Goal: Task Accomplishment & Management: Use online tool/utility

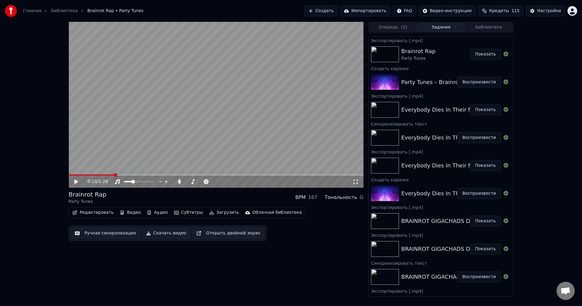
click at [11, 13] on img at bounding box center [11, 11] width 12 height 12
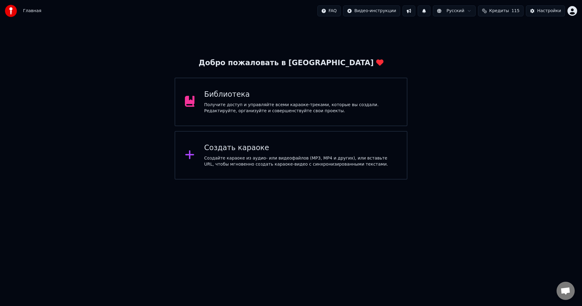
click at [272, 145] on div "Создать караоке" at bounding box center [300, 148] width 193 height 10
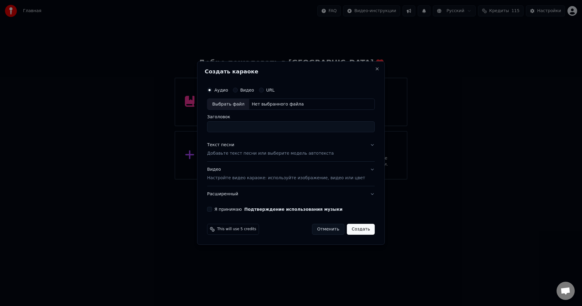
click at [276, 108] on div "Выбрать файл Нет выбранного файла" at bounding box center [291, 105] width 168 height 12
type input "*****"
click at [360, 144] on button "Текст песни Добавьте текст песни или выберите модель автотекста" at bounding box center [291, 149] width 168 height 24
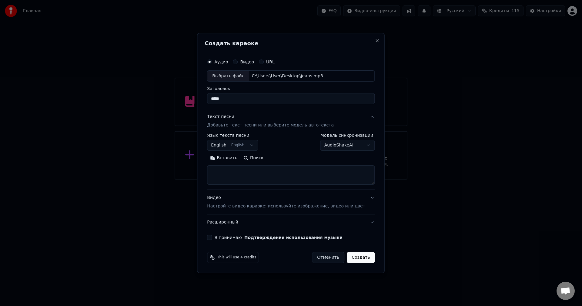
click at [287, 169] on textarea at bounding box center [291, 175] width 168 height 19
paste textarea "**********"
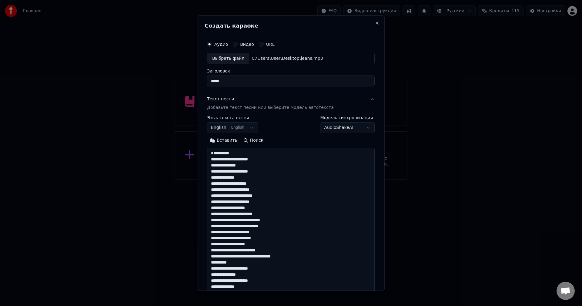
scroll to position [359, 0]
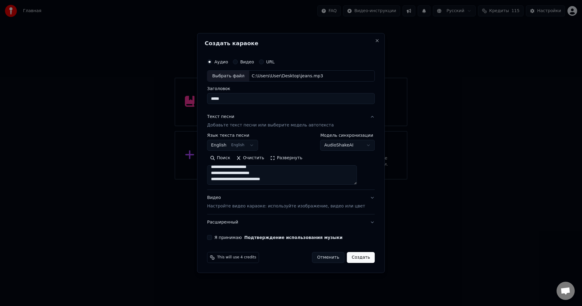
type textarea "**********"
click at [212, 239] on button "Я принимаю Подтверждение использования музыки" at bounding box center [209, 237] width 5 height 5
click at [352, 258] on button "Создать" at bounding box center [361, 257] width 28 height 11
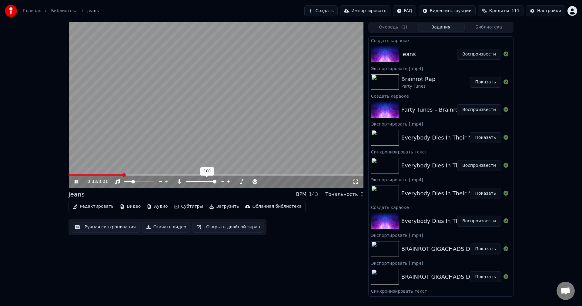
click at [192, 180] on div at bounding box center [206, 182] width 49 height 6
click at [191, 180] on div at bounding box center [206, 182] width 49 height 6
drag, startPoint x: 214, startPoint y: 179, endPoint x: 191, endPoint y: 181, distance: 23.4
click at [192, 183] on div at bounding box center [206, 182] width 49 height 6
click at [190, 181] on span at bounding box center [201, 181] width 30 height 1
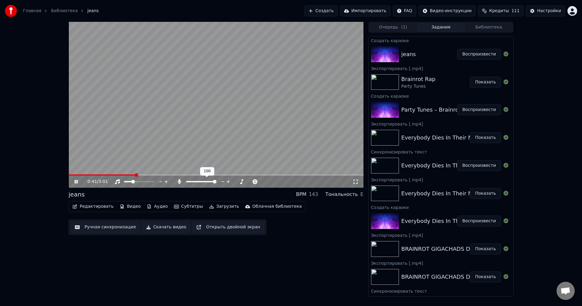
click at [216, 181] on span at bounding box center [215, 182] width 4 height 4
click at [150, 181] on span at bounding box center [137, 181] width 26 height 1
click at [180, 181] on icon at bounding box center [179, 181] width 3 height 5
click at [179, 181] on icon at bounding box center [179, 181] width 6 height 5
click at [101, 206] on button "Редактировать" at bounding box center [93, 206] width 46 height 8
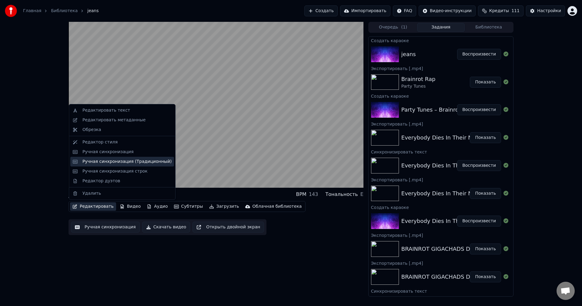
click at [127, 163] on div "Ручная синхронизация (Традиционный)" at bounding box center [126, 162] width 89 height 6
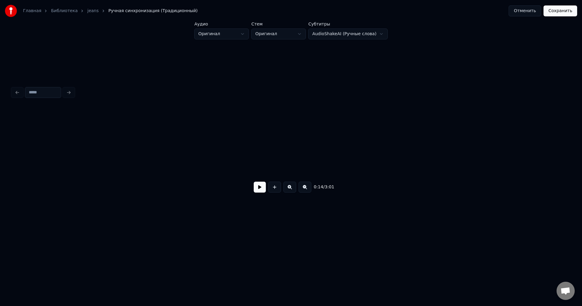
scroll to position [0, 851]
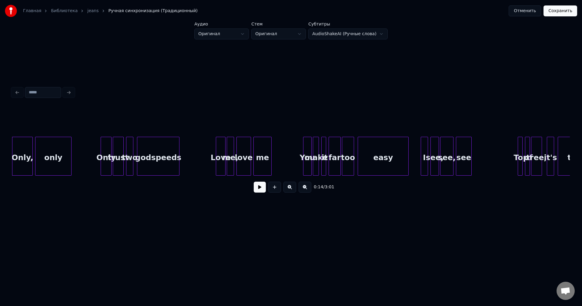
drag, startPoint x: 69, startPoint y: 178, endPoint x: 61, endPoint y: 178, distance: 7.9
click at [61, 176] on div "Only, only Only trust two godspeeds Love me, love me You make it far too easy I…" at bounding box center [291, 156] width 558 height 39
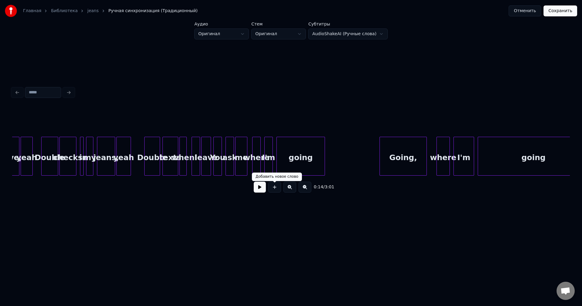
click at [259, 188] on button at bounding box center [260, 187] width 12 height 11
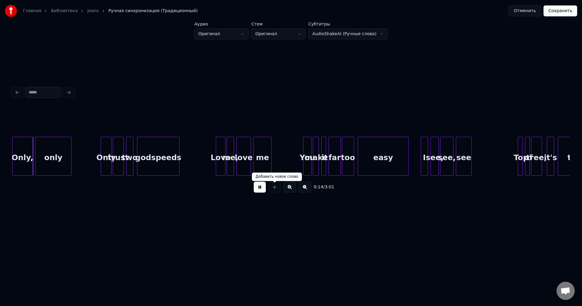
click at [298, 179] on div "0:14 / 3:01" at bounding box center [291, 187] width 558 height 23
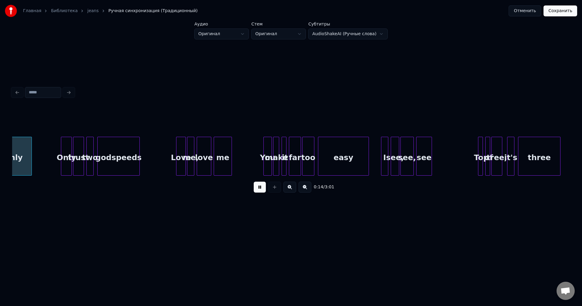
scroll to position [0, 893]
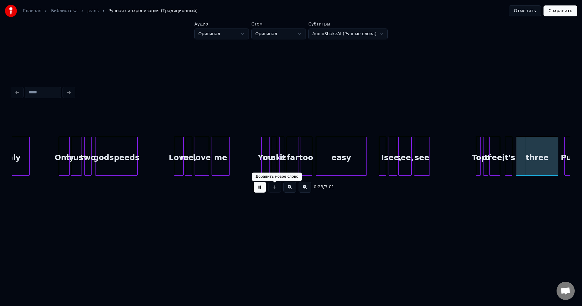
click at [260, 189] on button at bounding box center [260, 187] width 12 height 11
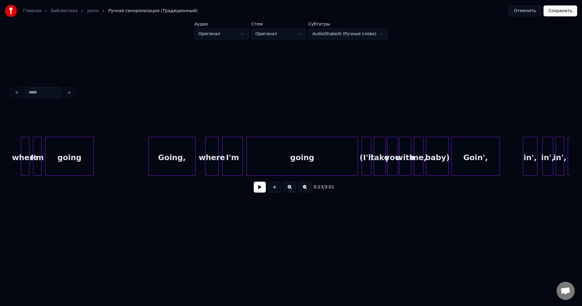
scroll to position [0, 2416]
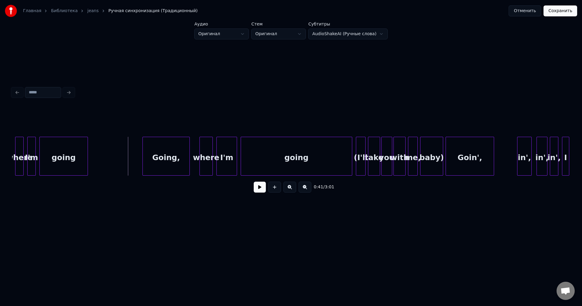
click at [260, 191] on button at bounding box center [260, 187] width 12 height 11
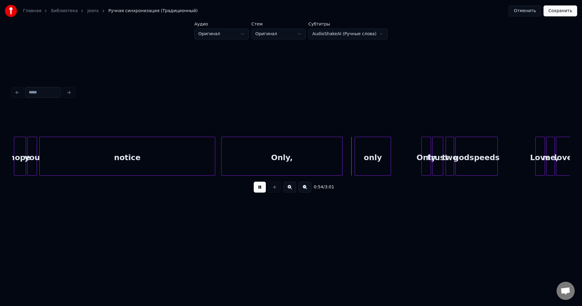
click at [260, 191] on button at bounding box center [260, 187] width 12 height 11
click at [303, 156] on div "Only," at bounding box center [282, 157] width 121 height 41
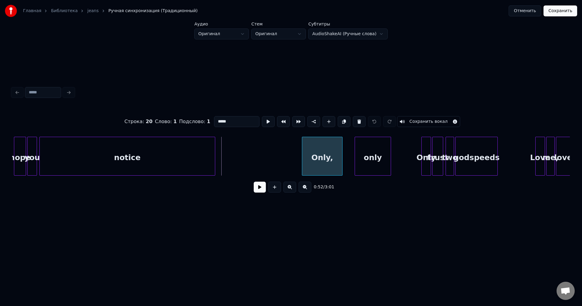
click at [304, 163] on div at bounding box center [303, 156] width 2 height 38
click at [312, 146] on div "Only," at bounding box center [323, 157] width 40 height 41
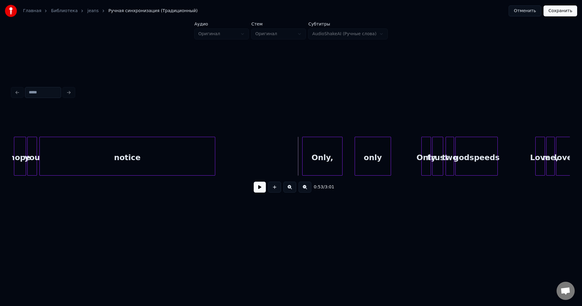
click at [261, 188] on button at bounding box center [260, 187] width 12 height 11
click at [341, 160] on div "Only," at bounding box center [332, 157] width 40 height 41
click at [322, 162] on div at bounding box center [321, 156] width 2 height 38
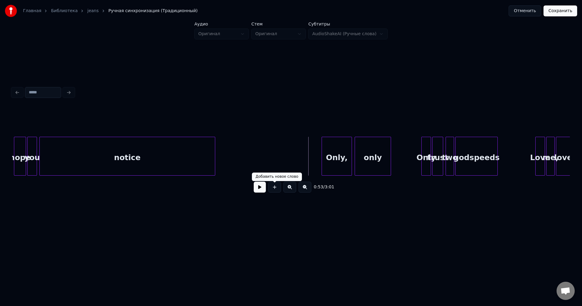
click at [260, 189] on button at bounding box center [260, 187] width 12 height 11
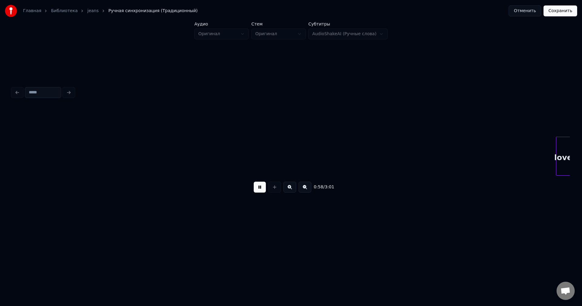
scroll to position [0, 3532]
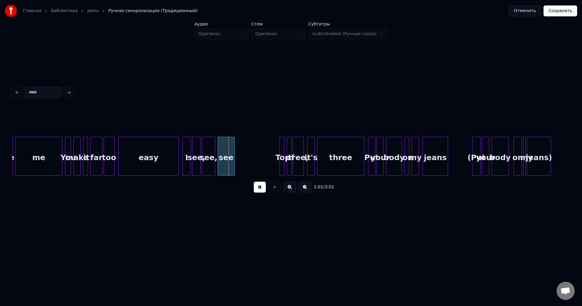
click at [260, 189] on button at bounding box center [260, 187] width 12 height 11
click at [149, 157] on div "easy" at bounding box center [149, 157] width 60 height 41
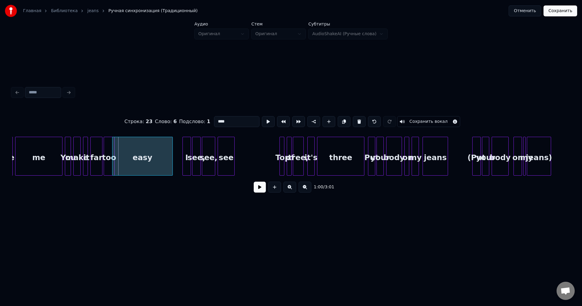
click at [172, 161] on div "easy" at bounding box center [142, 156] width 61 height 39
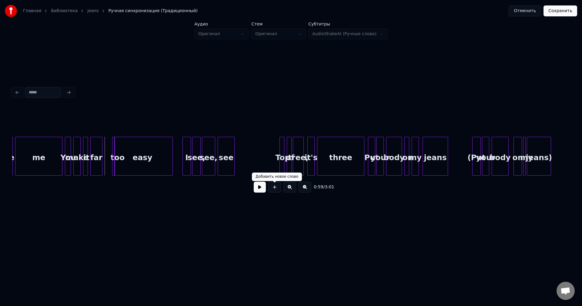
click at [266, 190] on div "0:59 / 3:01" at bounding box center [291, 186] width 548 height 13
click at [262, 190] on button at bounding box center [260, 187] width 12 height 11
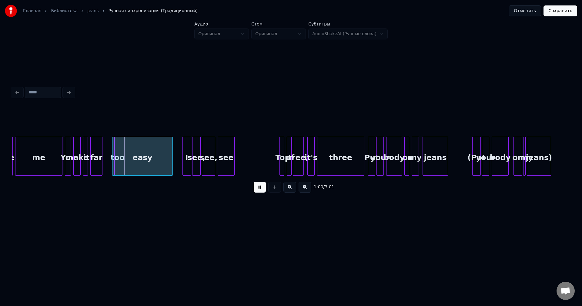
click at [261, 190] on button at bounding box center [260, 187] width 12 height 11
click at [134, 166] on div "easy" at bounding box center [142, 157] width 60 height 41
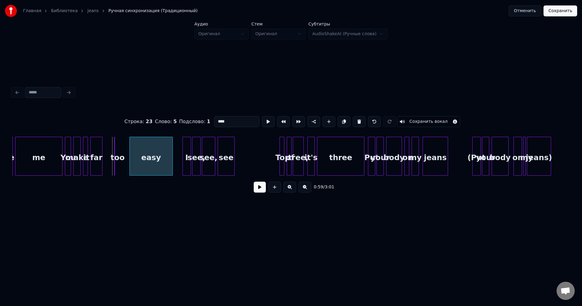
click at [130, 167] on div at bounding box center [131, 156] width 2 height 38
click at [114, 167] on div at bounding box center [114, 156] width 2 height 38
type input "***"
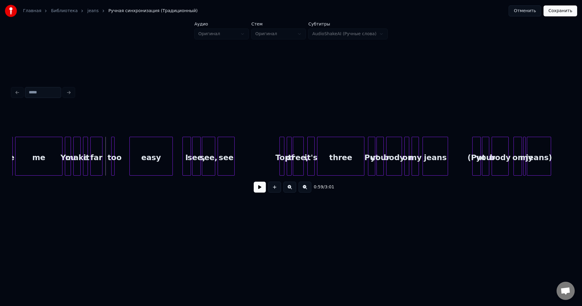
click at [116, 156] on div "too" at bounding box center [115, 157] width 6 height 41
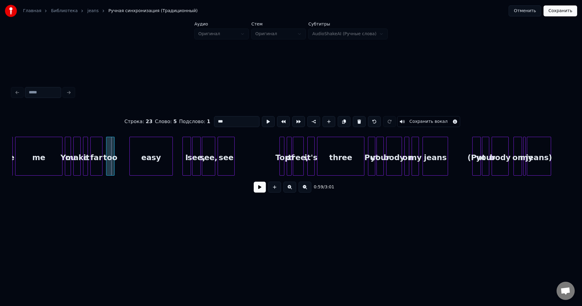
click at [106, 156] on div at bounding box center [107, 156] width 2 height 38
click at [94, 145] on div "far" at bounding box center [97, 157] width 12 height 41
type input "***"
click at [257, 186] on button at bounding box center [260, 187] width 12 height 11
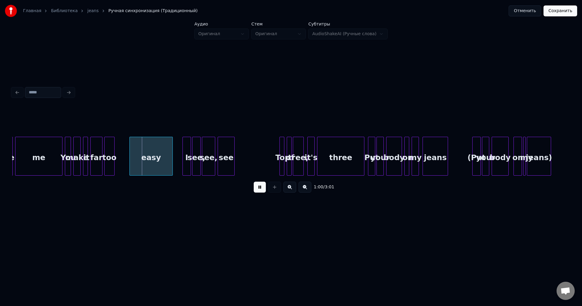
click at [258, 187] on button at bounding box center [260, 187] width 12 height 11
click at [108, 148] on div "too" at bounding box center [110, 157] width 10 height 41
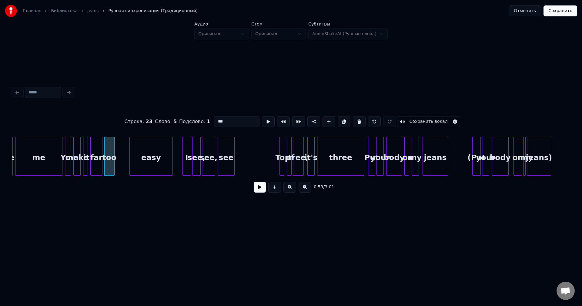
click at [260, 191] on button at bounding box center [260, 187] width 12 height 11
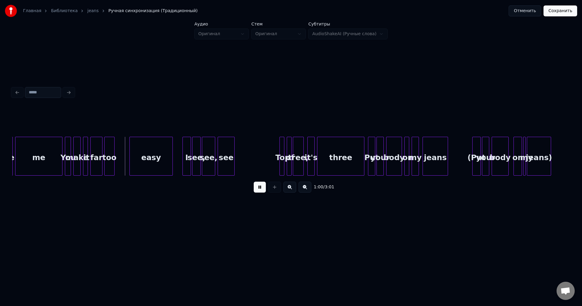
drag, startPoint x: 260, startPoint y: 191, endPoint x: 250, endPoint y: 190, distance: 9.7
click at [260, 191] on button at bounding box center [260, 187] width 12 height 11
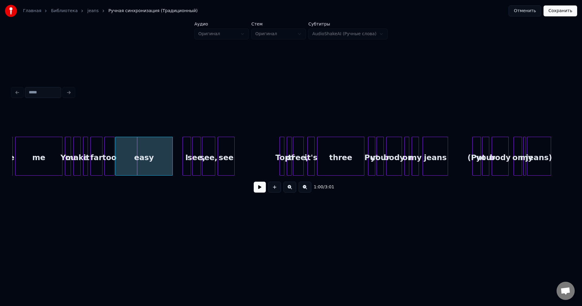
click at [116, 159] on div at bounding box center [117, 156] width 2 height 38
click at [142, 160] on div at bounding box center [143, 156] width 2 height 38
click at [98, 155] on div "far" at bounding box center [97, 157] width 12 height 41
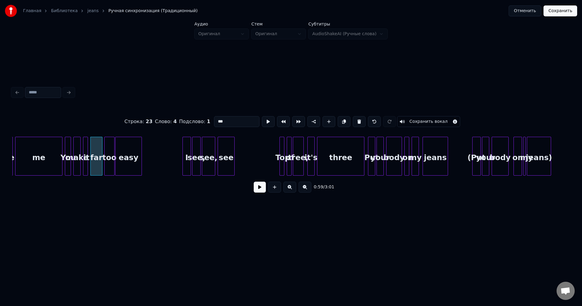
click at [254, 189] on button at bounding box center [260, 187] width 12 height 11
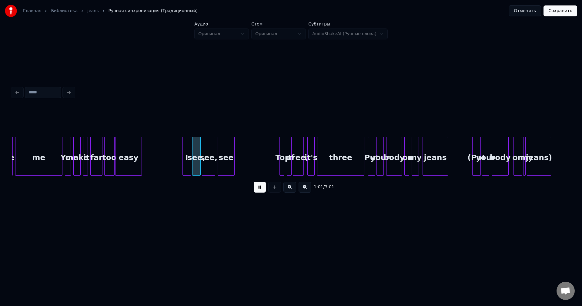
drag, startPoint x: 254, startPoint y: 189, endPoint x: 236, endPoint y: 187, distance: 18.7
click at [255, 189] on button at bounding box center [260, 187] width 12 height 11
click at [182, 157] on div "I" at bounding box center [186, 156] width 8 height 39
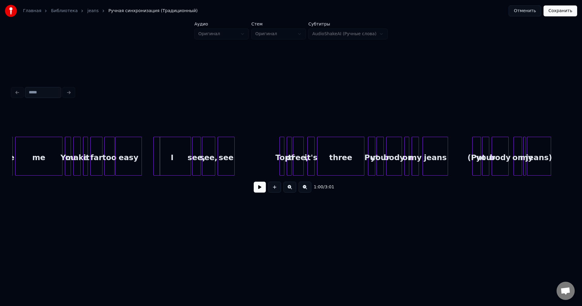
click at [155, 159] on div at bounding box center [155, 156] width 2 height 38
click at [182, 162] on div "I" at bounding box center [172, 157] width 37 height 41
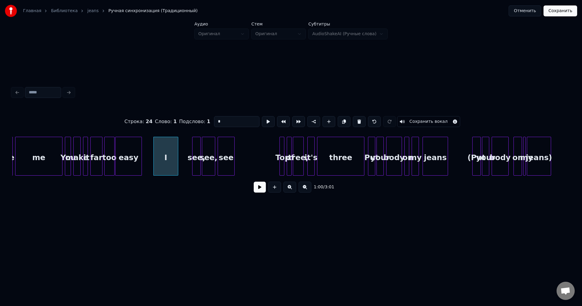
click at [177, 162] on div at bounding box center [177, 156] width 2 height 38
click at [260, 187] on button at bounding box center [260, 187] width 12 height 11
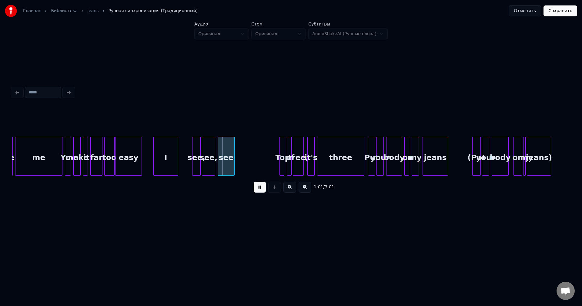
click at [260, 187] on button at bounding box center [260, 187] width 12 height 11
click at [257, 189] on button at bounding box center [260, 187] width 12 height 11
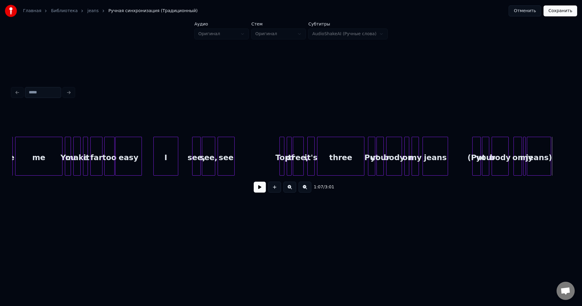
click at [551, 12] on button "Сохранить" at bounding box center [561, 10] width 34 height 11
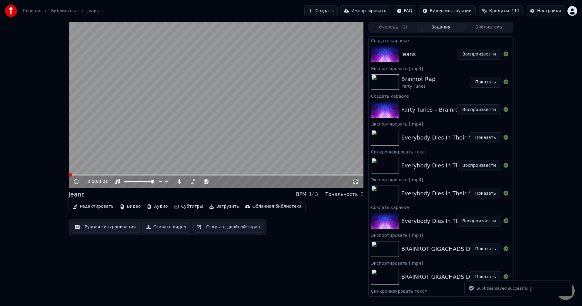
click at [256, 126] on video at bounding box center [216, 105] width 295 height 166
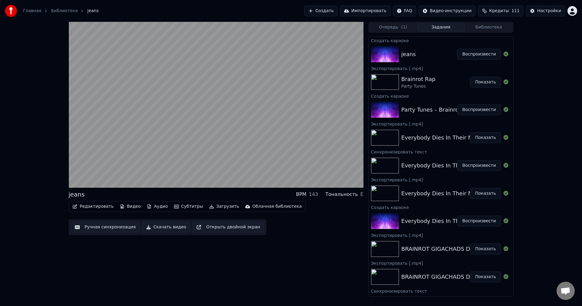
click at [309, 240] on div "jeans BPM 143 Тональность E Редактировать Видео Аудио Субтитры Загрузить Облачн…" at bounding box center [216, 159] width 295 height 275
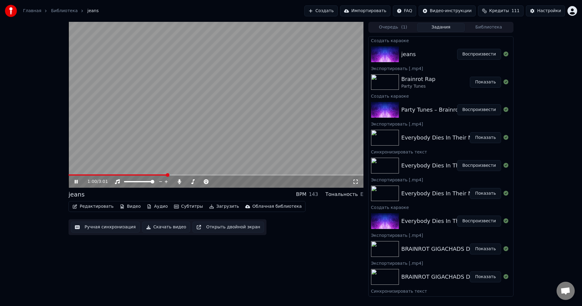
click at [238, 142] on video at bounding box center [216, 105] width 295 height 166
click at [147, 226] on button "Скачать видео" at bounding box center [166, 227] width 48 height 11
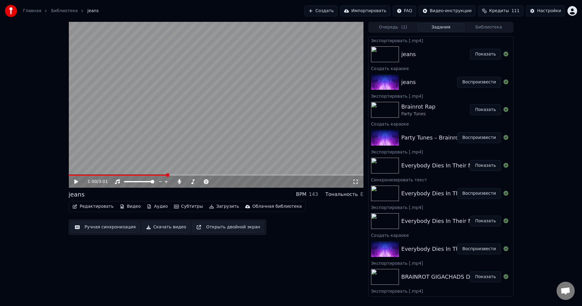
click at [552, 205] on div "1:00 / 3:01 jeans BPM 143 Тональность E Редактировать Видео Аудио Субтитры Загр…" at bounding box center [291, 159] width 582 height 275
click at [481, 54] on button "Показать" at bounding box center [485, 54] width 31 height 11
